Goal: Transaction & Acquisition: Purchase product/service

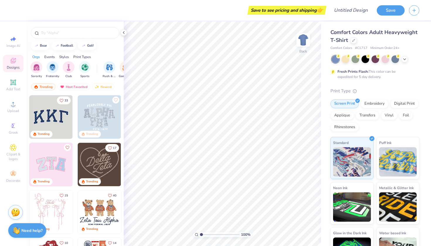
click at [344, 40] on span "Comfort Colors Adult Heavyweight T-Shirt" at bounding box center [374, 36] width 87 height 15
click at [355, 40] on icon at bounding box center [353, 39] width 3 height 3
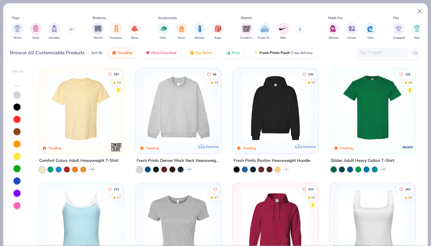
click at [70, 30] on button at bounding box center [71, 29] width 9 height 9
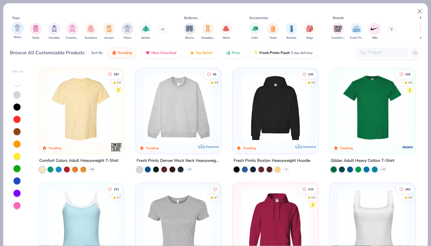
click at [18, 28] on img "filter for Shirts" at bounding box center [17, 28] width 7 height 7
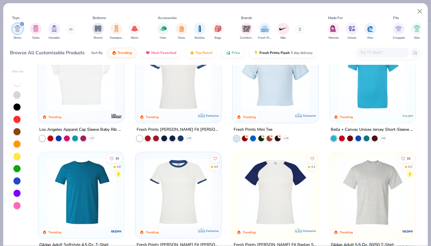
scroll to position [148, 0]
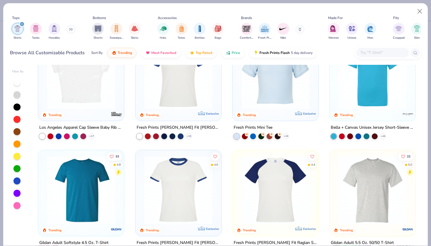
click at [92, 108] on img at bounding box center [81, 75] width 74 height 68
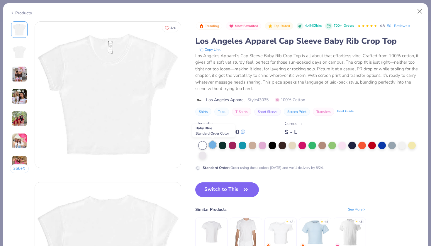
click at [217, 143] on div at bounding box center [213, 145] width 8 height 8
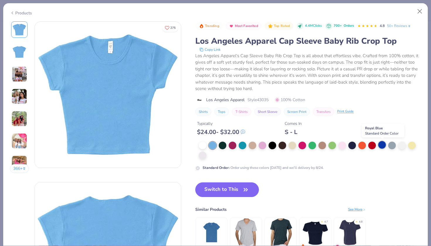
click at [382, 147] on div at bounding box center [383, 145] width 8 height 8
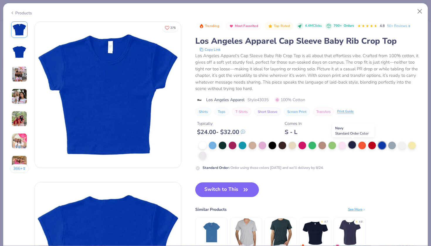
click at [355, 146] on div at bounding box center [353, 145] width 8 height 8
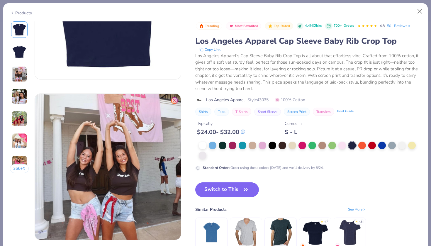
scroll to position [335, 0]
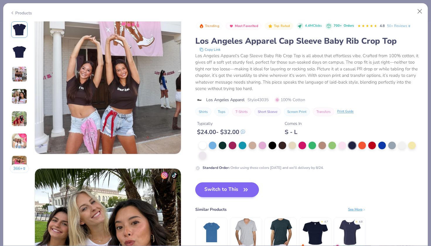
click at [210, 193] on button "Switch to This" at bounding box center [227, 190] width 64 height 15
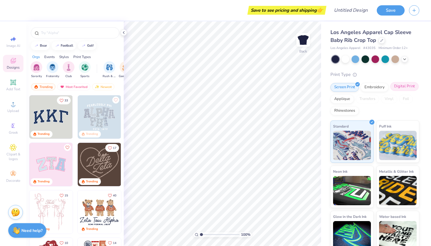
click at [403, 87] on div "Digital Print" at bounding box center [405, 86] width 28 height 9
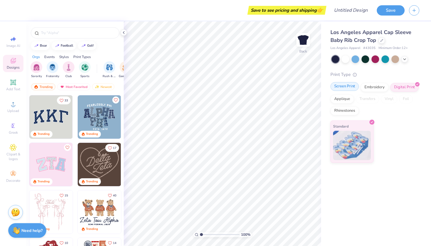
click at [346, 87] on div "Screen Print" at bounding box center [345, 86] width 28 height 9
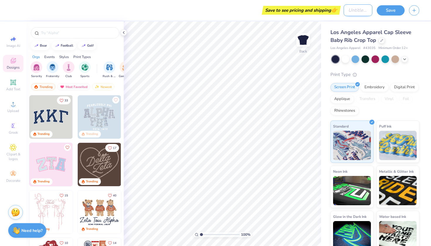
click at [345, 9] on input "Design Title" at bounding box center [358, 10] width 29 height 12
click at [58, 36] on div at bounding box center [75, 32] width 89 height 11
click at [56, 33] on input "text" at bounding box center [77, 33] width 75 height 6
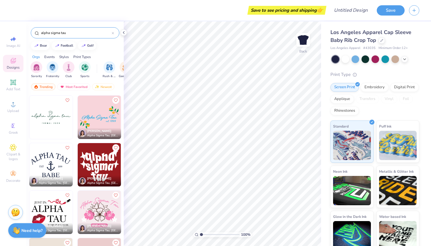
scroll to position [353, 0]
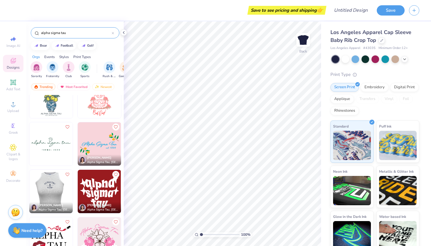
type input "alpha sigma tau"
click at [55, 189] on div at bounding box center [51, 191] width 130 height 43
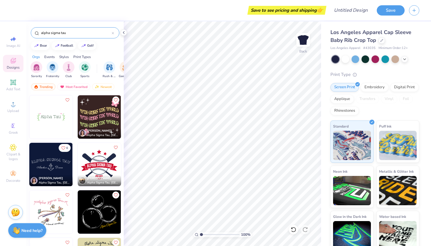
scroll to position [0, 0]
click at [80, 88] on div "Most Favorited" at bounding box center [73, 86] width 33 height 7
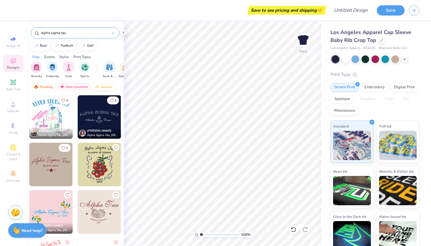
click at [99, 88] on div "Newest" at bounding box center [103, 86] width 22 height 7
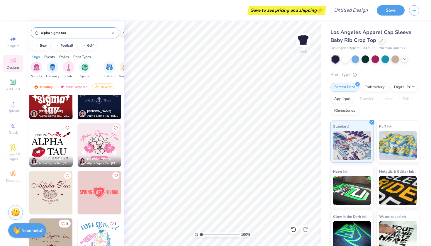
scroll to position [545, 0]
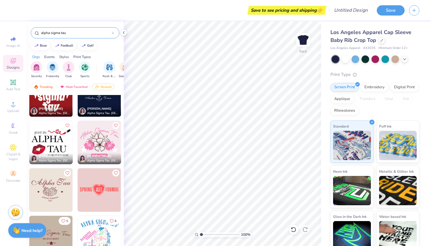
click at [96, 102] on img at bounding box center [99, 94] width 43 height 43
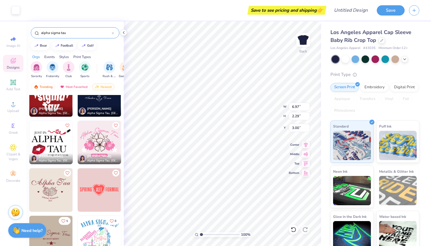
type input "2.20"
type input "1.68"
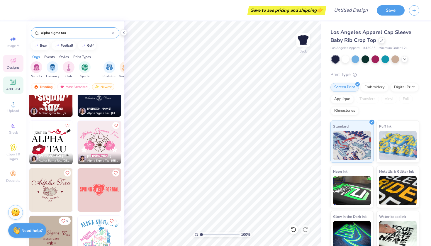
click at [14, 88] on span "Add Text" at bounding box center [13, 89] width 14 height 5
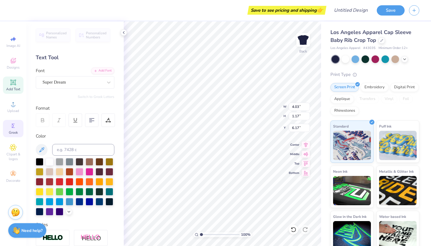
click at [13, 129] on div "Greek" at bounding box center [13, 128] width 21 height 17
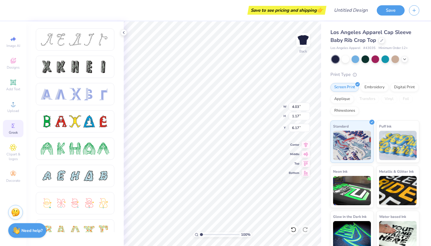
scroll to position [0, 0]
type textarea "X"
click at [108, 42] on div at bounding box center [103, 39] width 12 height 12
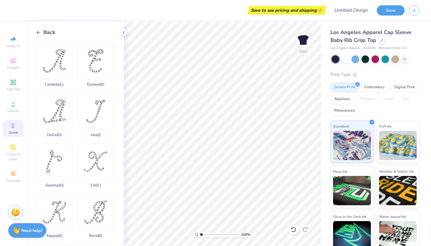
click at [38, 32] on icon at bounding box center [38, 32] width 5 height 5
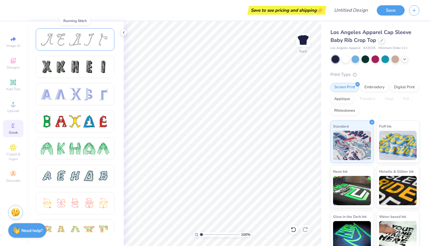
click at [80, 49] on div at bounding box center [75, 39] width 79 height 22
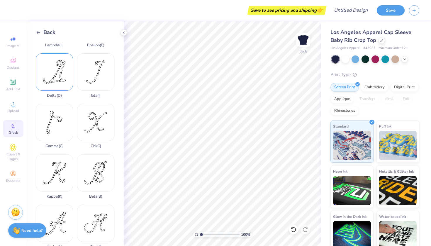
scroll to position [43, 0]
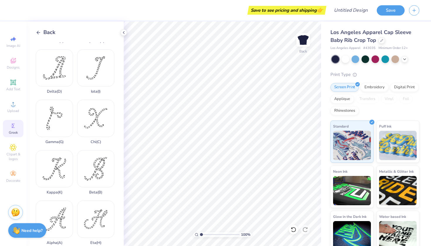
click at [38, 32] on icon at bounding box center [38, 32] width 5 height 5
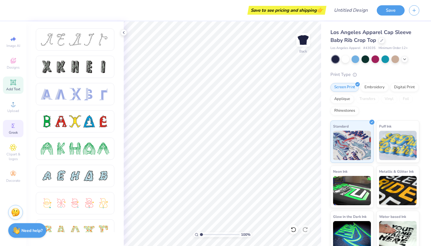
click at [13, 85] on icon at bounding box center [13, 83] width 6 height 6
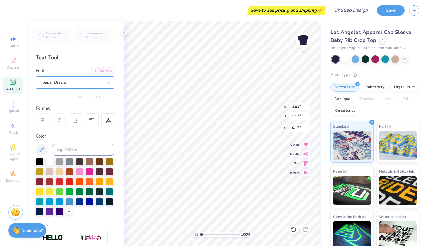
click at [72, 84] on div "Super Dream" at bounding box center [73, 82] width 62 height 9
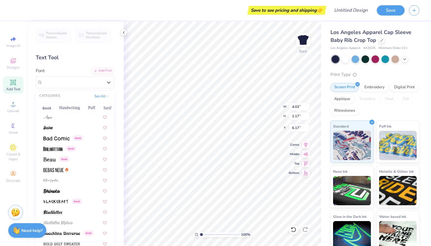
scroll to position [279, 0]
